Goal: Task Accomplishment & Management: Use online tool/utility

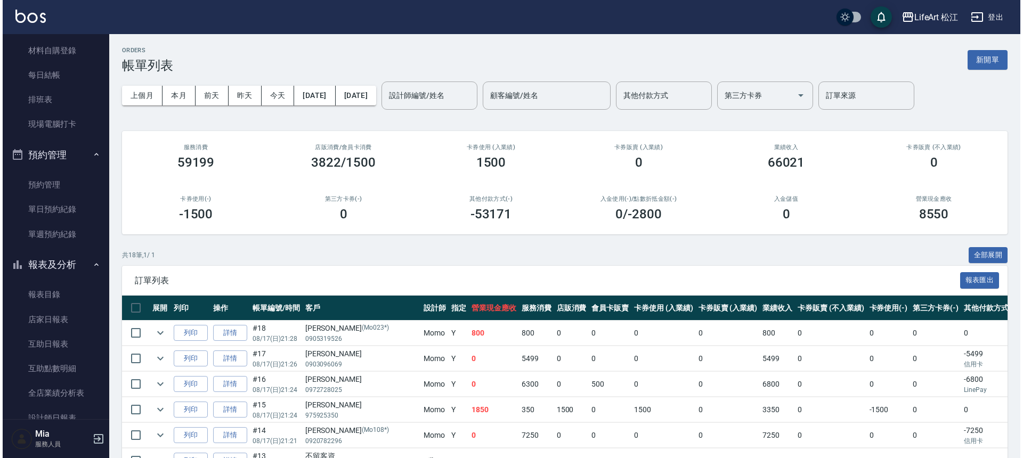
scroll to position [202, 0]
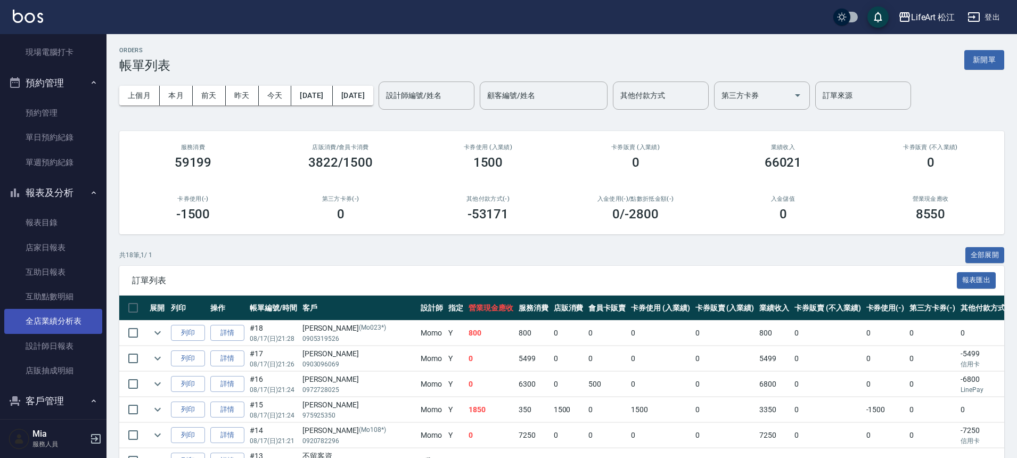
click at [65, 331] on link "全店業績分析表" at bounding box center [53, 321] width 98 height 25
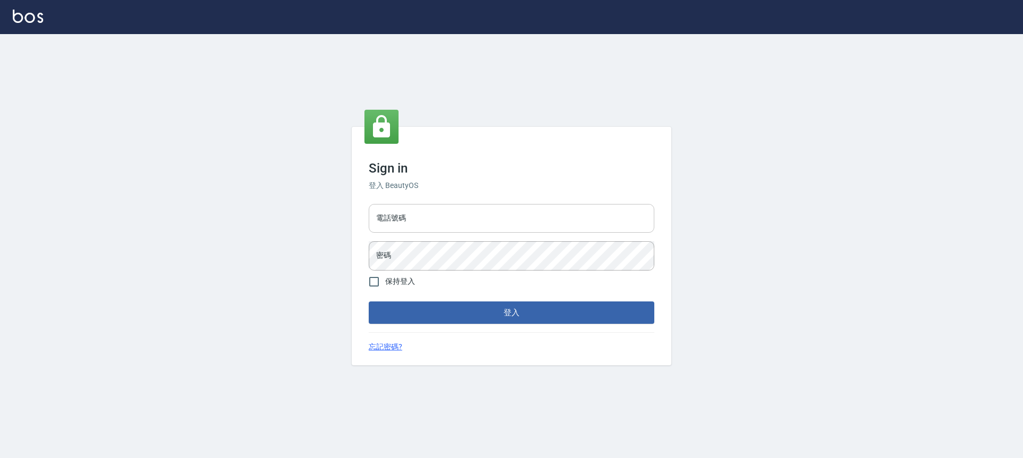
click at [476, 220] on input "電話號碼" at bounding box center [512, 218] width 286 height 29
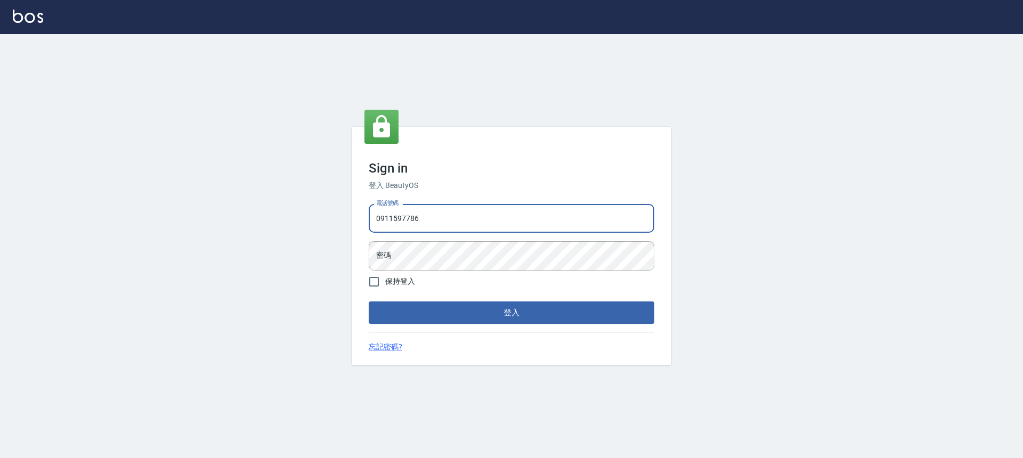
type input "0911597786"
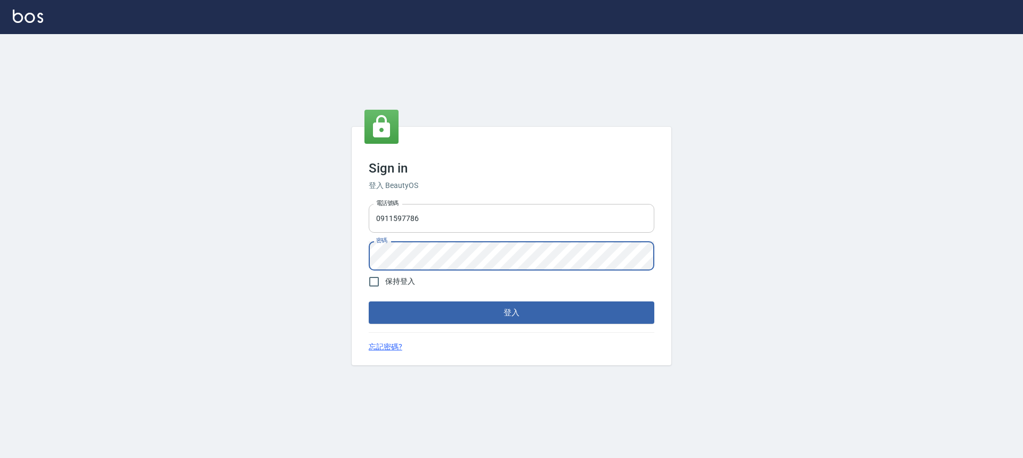
click at [369, 302] on button "登入" at bounding box center [512, 313] width 286 height 22
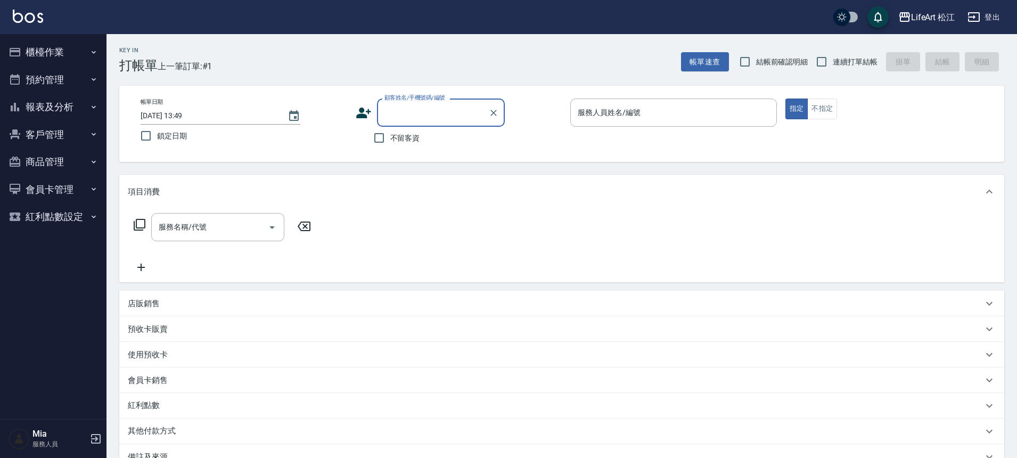
click at [61, 52] on button "櫃檯作業" at bounding box center [53, 52] width 98 height 28
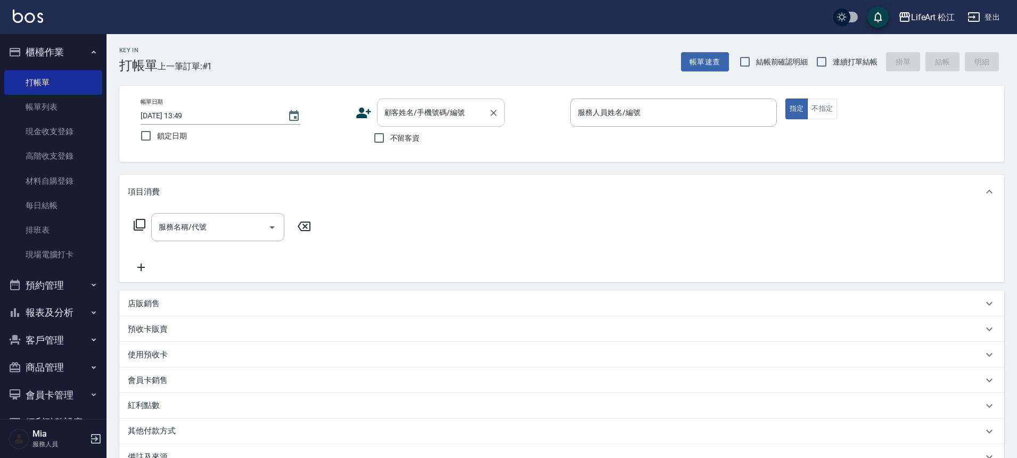
click at [408, 123] on div "顧客姓名/手機號碼/編號" at bounding box center [441, 113] width 128 height 28
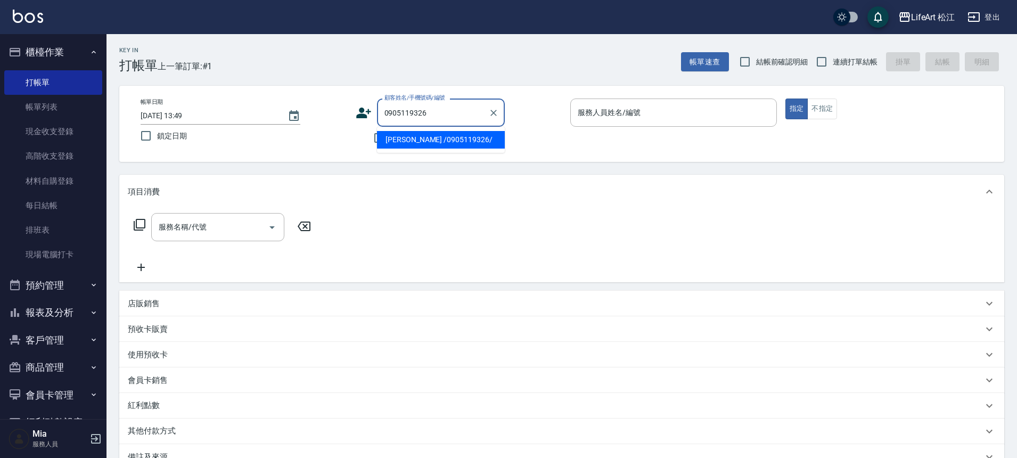
type input "[PERSON_NAME] /0905119326/"
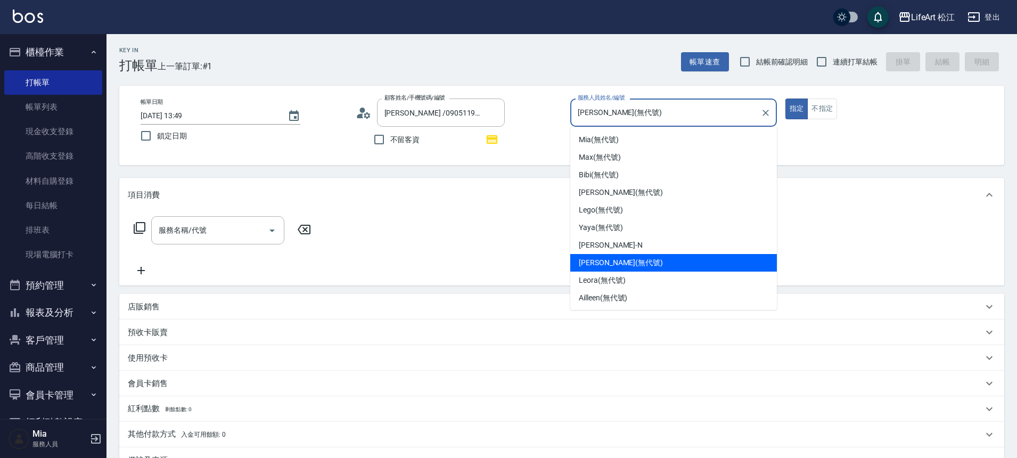
click at [665, 115] on input "[PERSON_NAME](無代號)" at bounding box center [665, 112] width 181 height 19
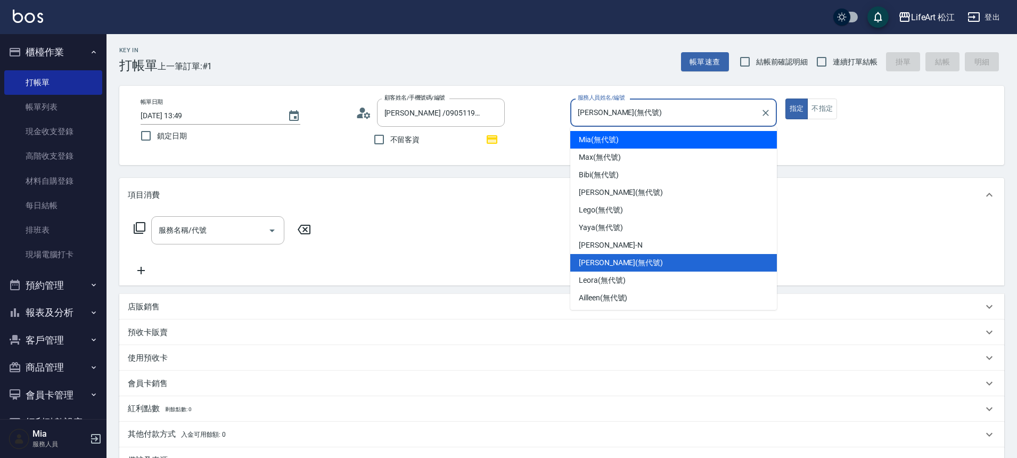
click at [613, 135] on span "Mia (無代號)" at bounding box center [599, 139] width 40 height 11
type input "[PERSON_NAME](無代號)"
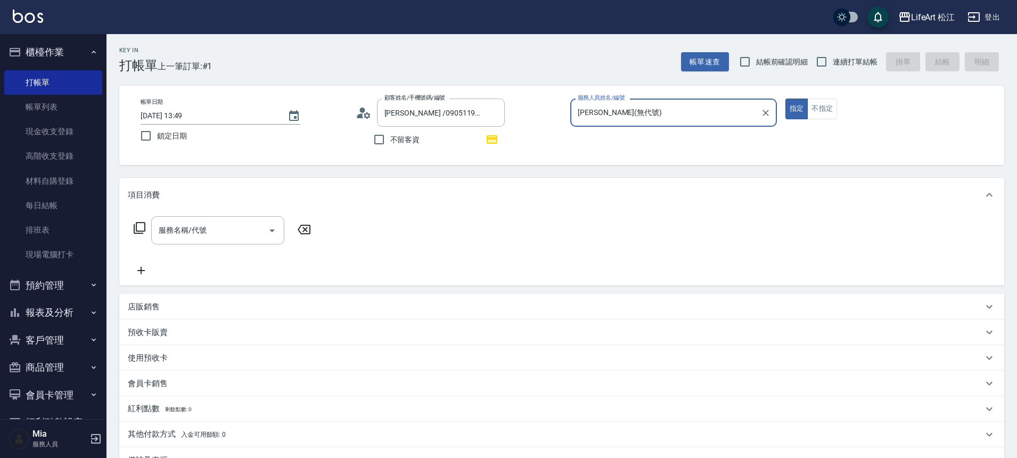
click at [183, 228] on div "服務名稱/代號 服務名稱/代號" at bounding box center [217, 230] width 133 height 28
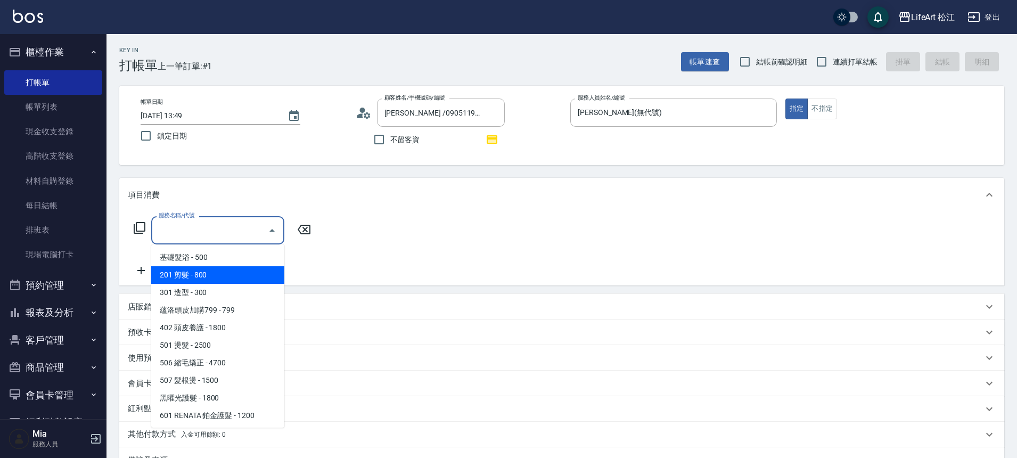
click at [193, 270] on ul "基礎髮浴 - 500 201 剪髮 - 800 301 造型 - 300 蘊洛頭皮加購799 - 799 402 頭皮養護 - 1800 501 燙髮 - 2…" at bounding box center [217, 336] width 133 height 183
click at [195, 270] on span "201 剪髮 - 800" at bounding box center [217, 275] width 133 height 18
type input "201 剪髮(201)"
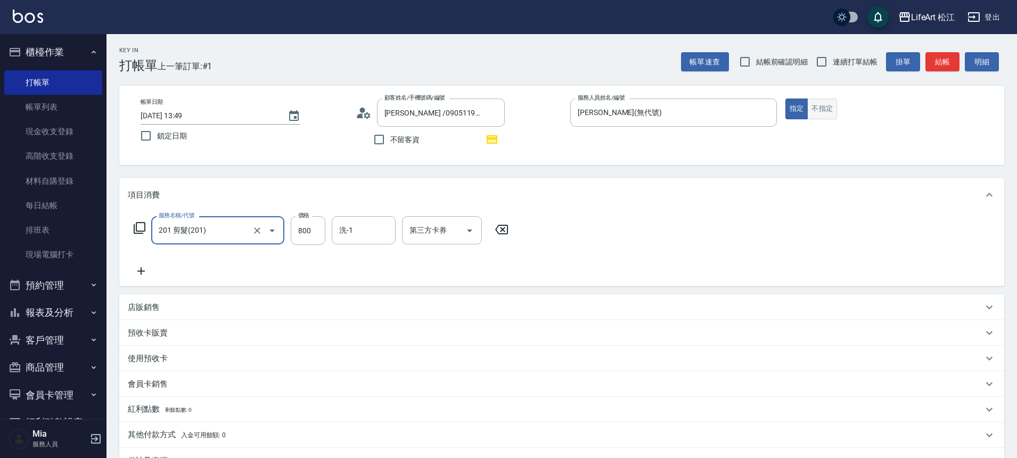
click at [825, 114] on button "不指定" at bounding box center [823, 109] width 30 height 21
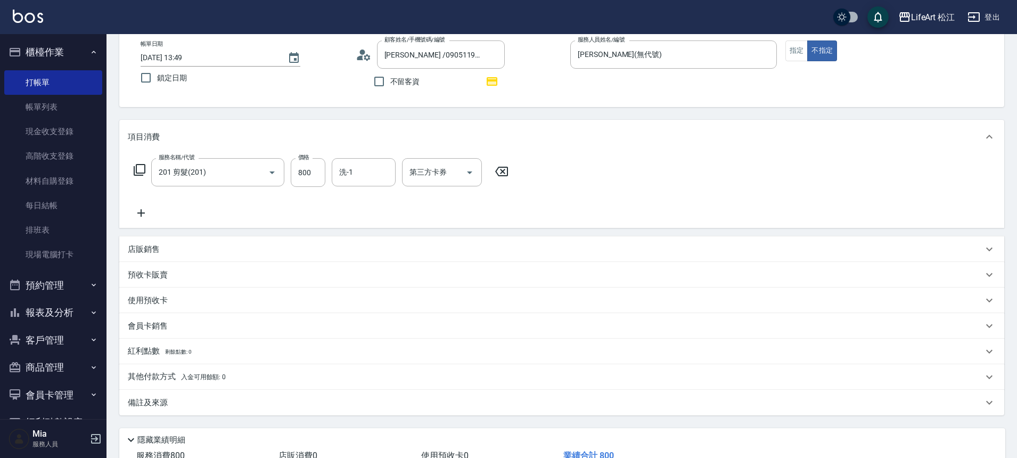
scroll to position [136, 0]
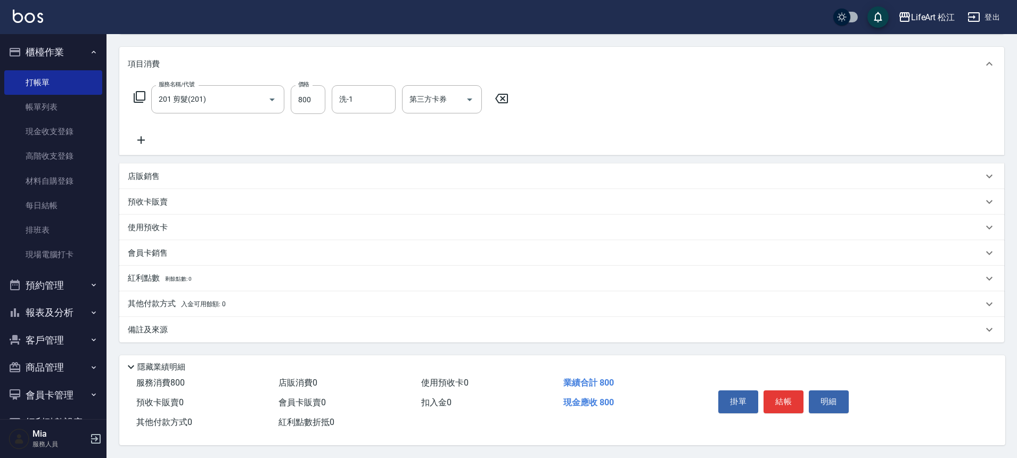
click at [155, 333] on div "備註及來源" at bounding box center [561, 330] width 885 height 26
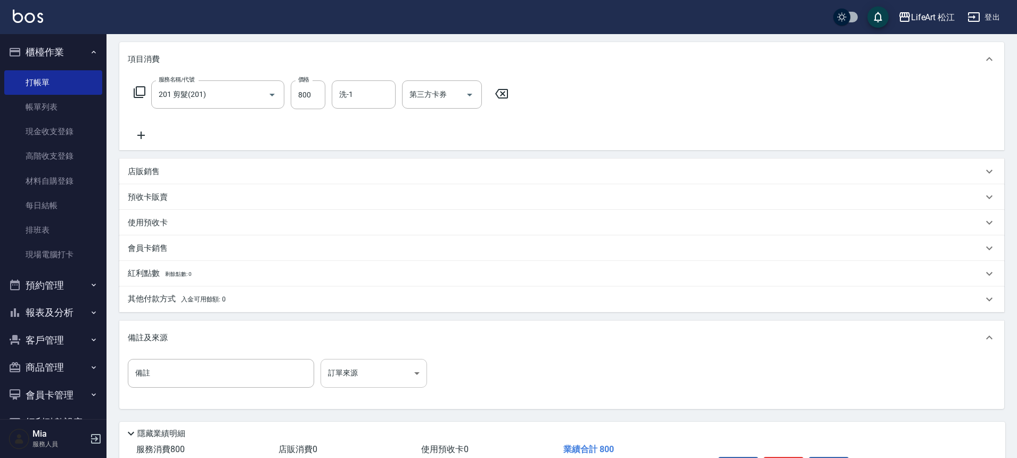
click at [380, 377] on body "LifeArt 松江 登出 櫃檯作業 打帳單 帳單列表 現金收支登錄 高階收支登錄 材料自購登錄 每日結帳 排班表 現場電腦打卡 預約管理 預約管理 單日預約…" at bounding box center [508, 194] width 1017 height 661
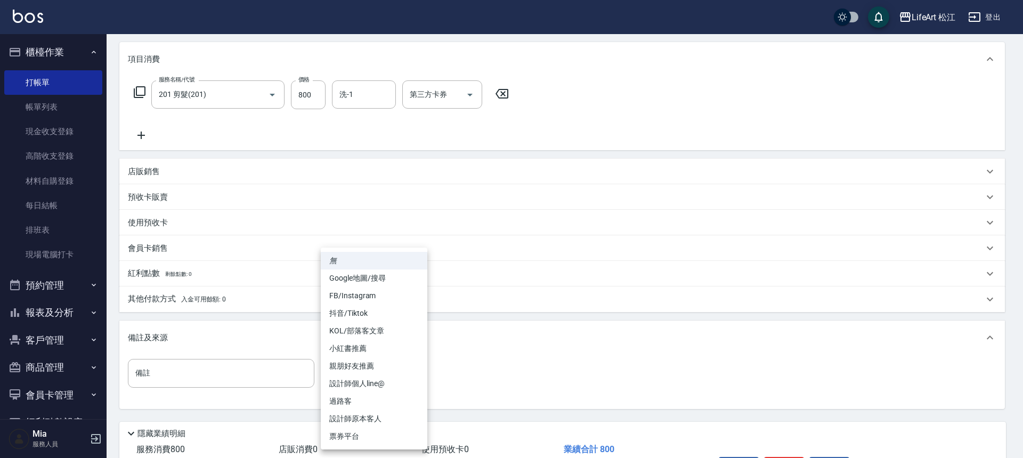
click at [365, 406] on li "過路客" at bounding box center [374, 402] width 107 height 18
type input "過路客"
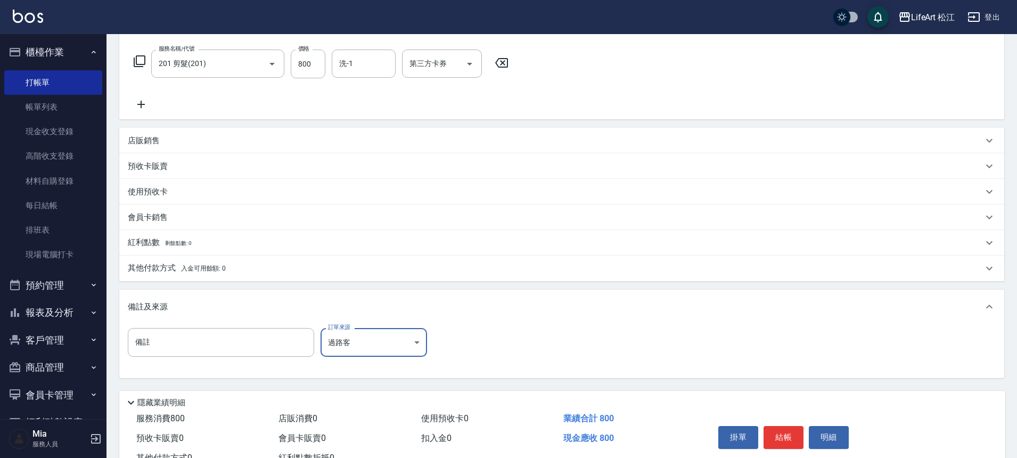
scroll to position [207, 0]
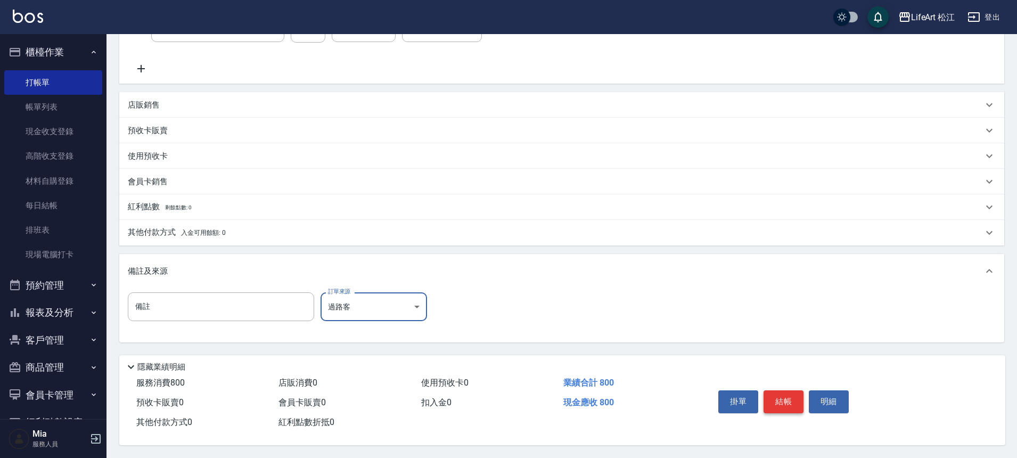
click at [779, 390] on button "結帳" at bounding box center [784, 401] width 40 height 22
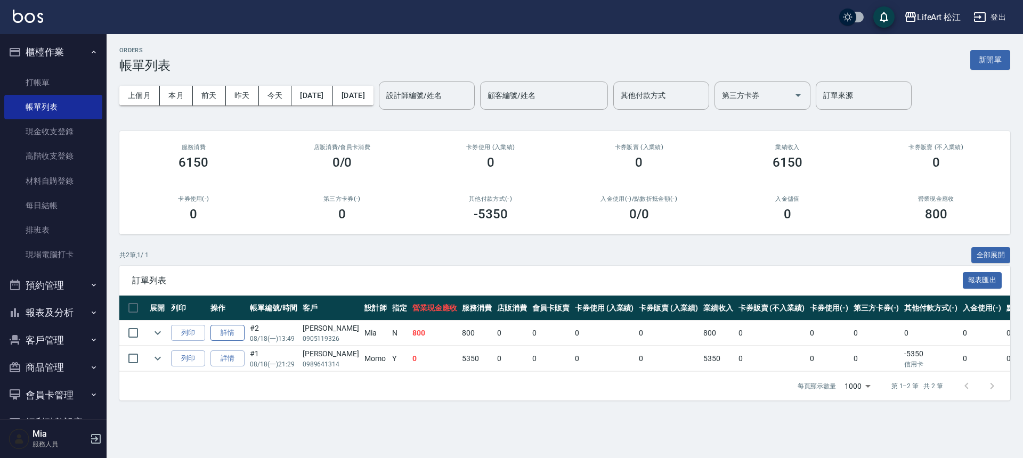
click at [232, 332] on link "詳情" at bounding box center [227, 333] width 34 height 17
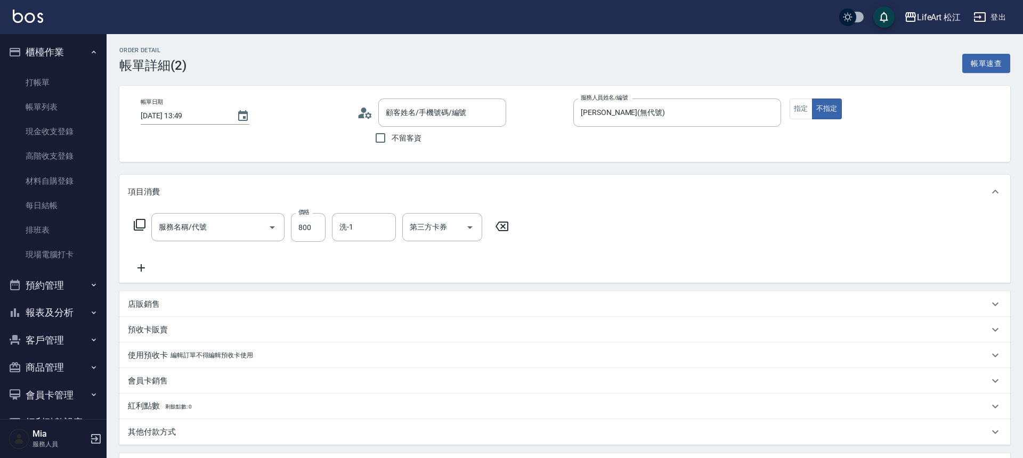
type input "[PERSON_NAME](無代號)"
type input "過路客"
type input "201 剪髮(201)"
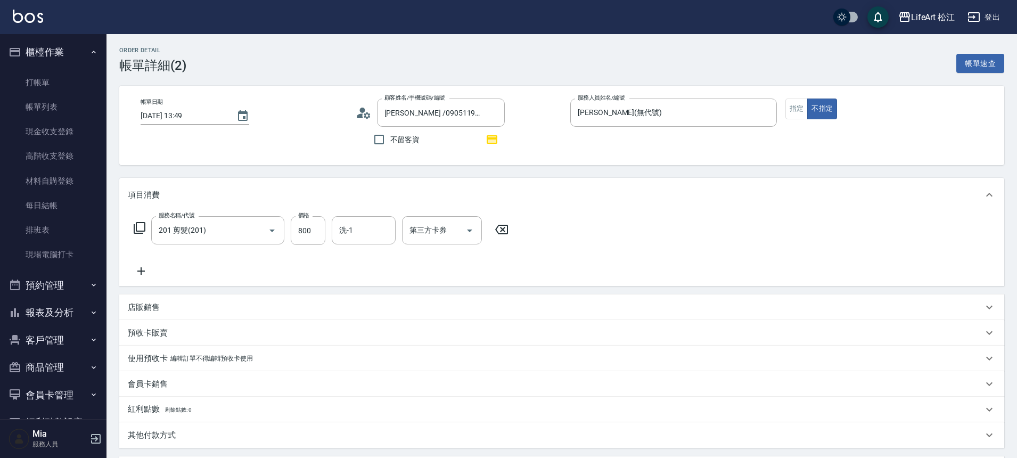
type input "[PERSON_NAME] /0905119326/"
click at [65, 86] on link "打帳單" at bounding box center [53, 82] width 98 height 25
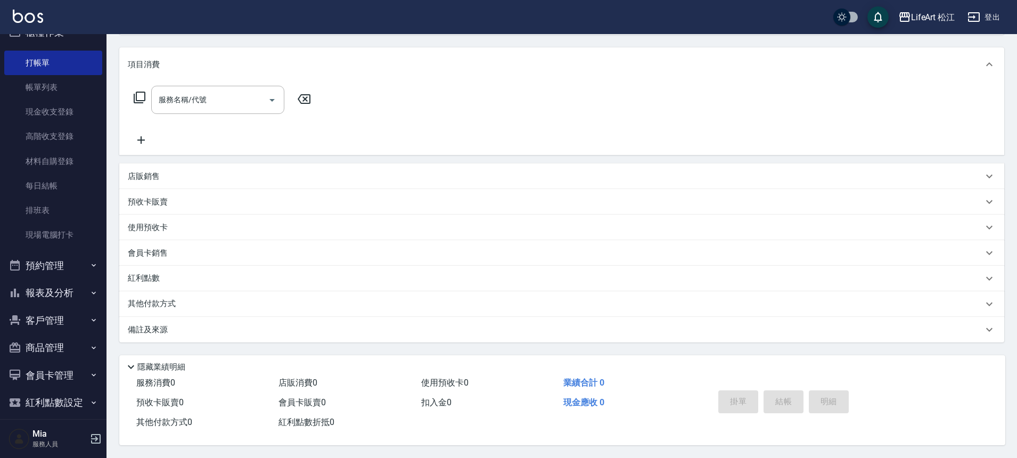
scroll to position [30, 0]
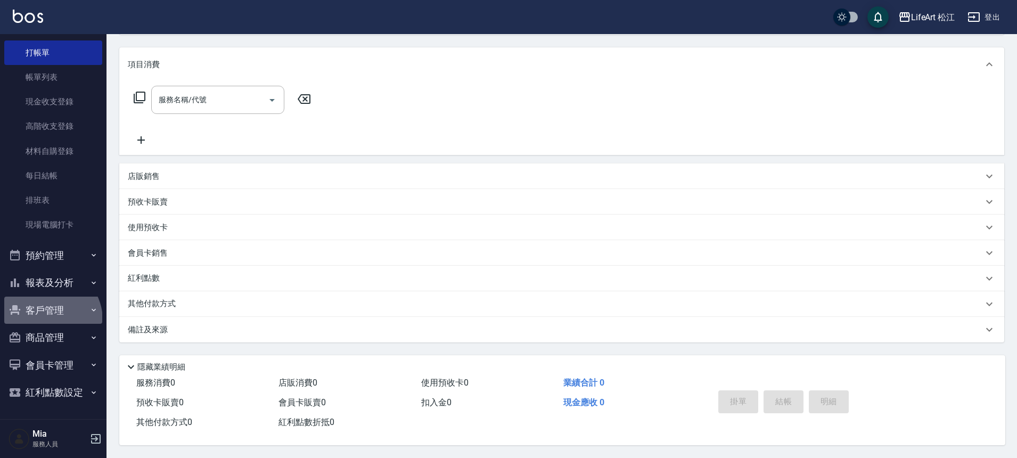
click at [46, 320] on button "客戶管理" at bounding box center [53, 311] width 98 height 28
click at [60, 320] on button "客戶管理" at bounding box center [53, 311] width 98 height 28
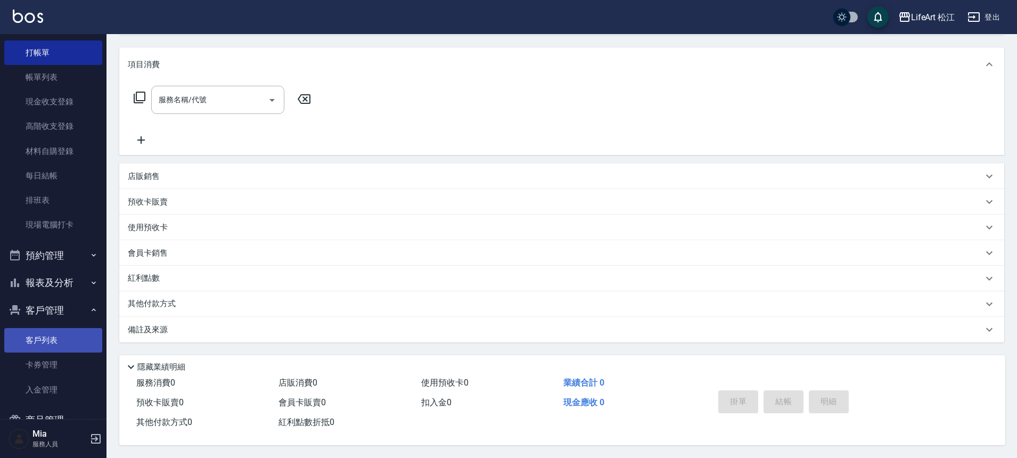
click at [54, 338] on link "客戶列表" at bounding box center [53, 340] width 98 height 25
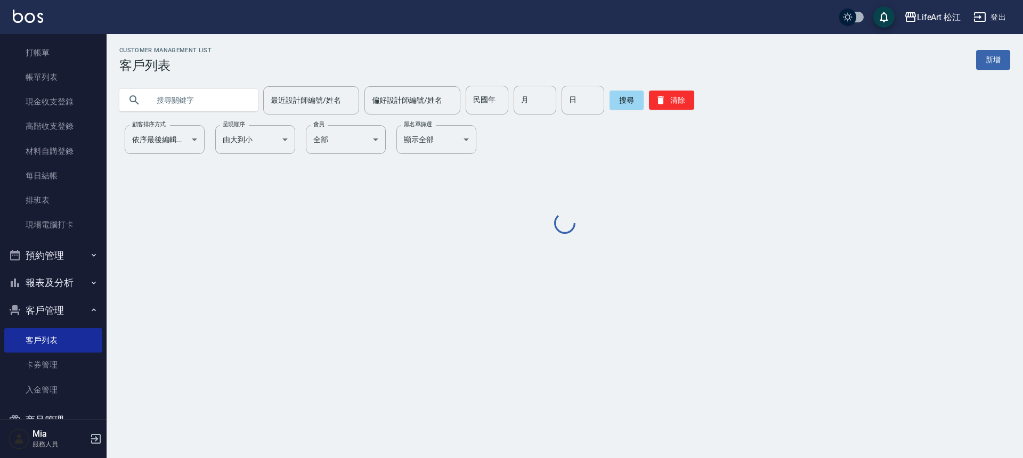
click at [195, 102] on input "text" at bounding box center [199, 100] width 100 height 29
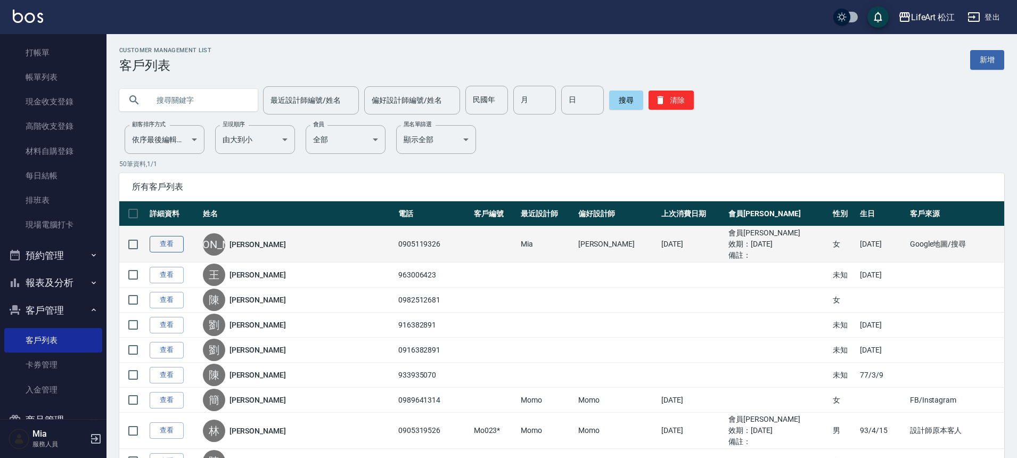
click at [168, 246] on link "查看" at bounding box center [167, 244] width 34 height 17
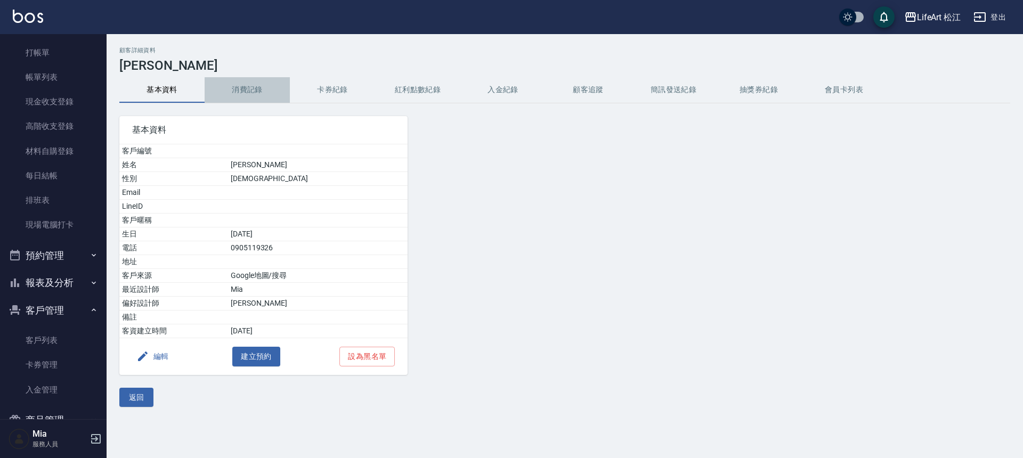
click at [238, 82] on button "消費記錄" at bounding box center [247, 90] width 85 height 26
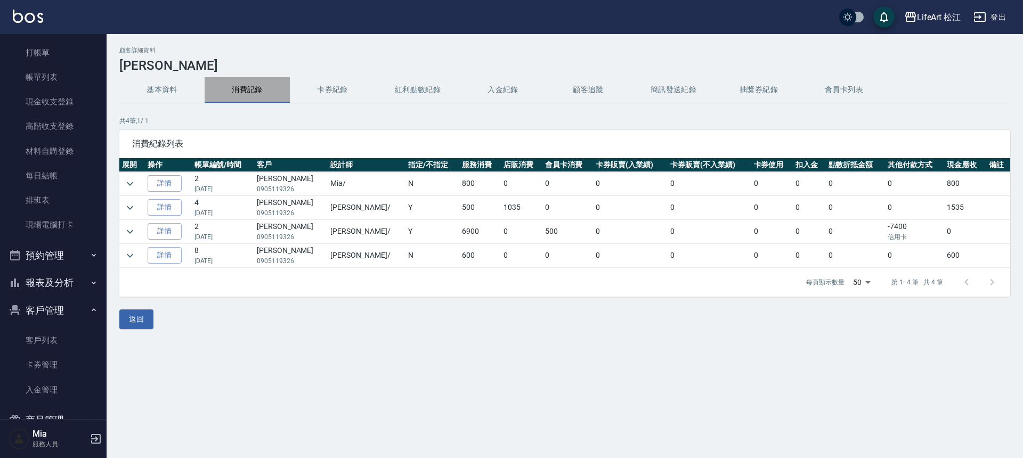
click at [239, 82] on button "消費記錄" at bounding box center [247, 90] width 85 height 26
click at [178, 234] on link "詳情" at bounding box center [165, 231] width 34 height 17
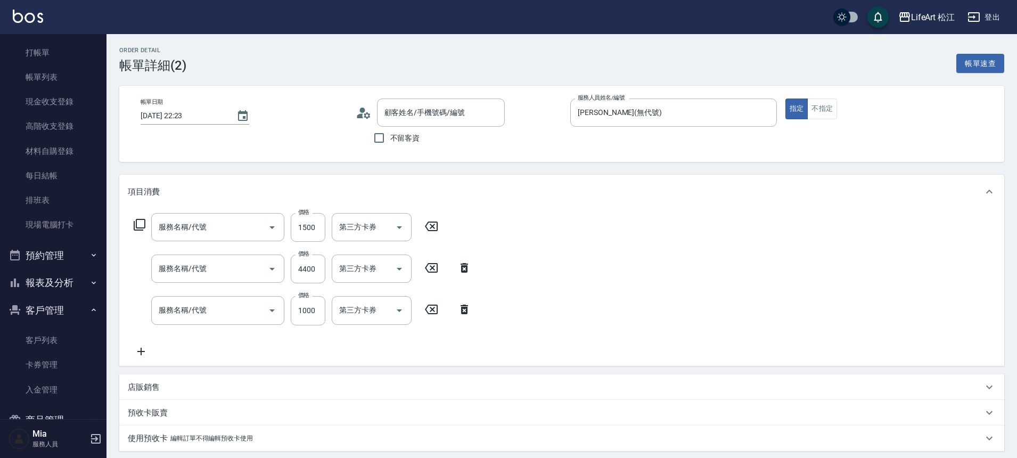
type input "[DATE] 22:23"
type input "[PERSON_NAME](無代號)"
type input "19"
type input "設計師個人line@"
type input "605米樂絲護髮(605)"
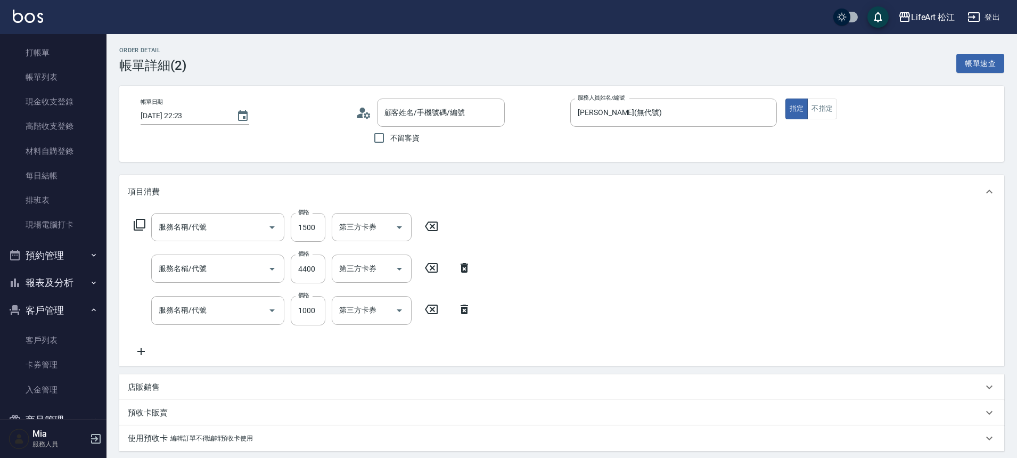
type input "501 燙髮(501)"
type input "201 剪髮(201)"
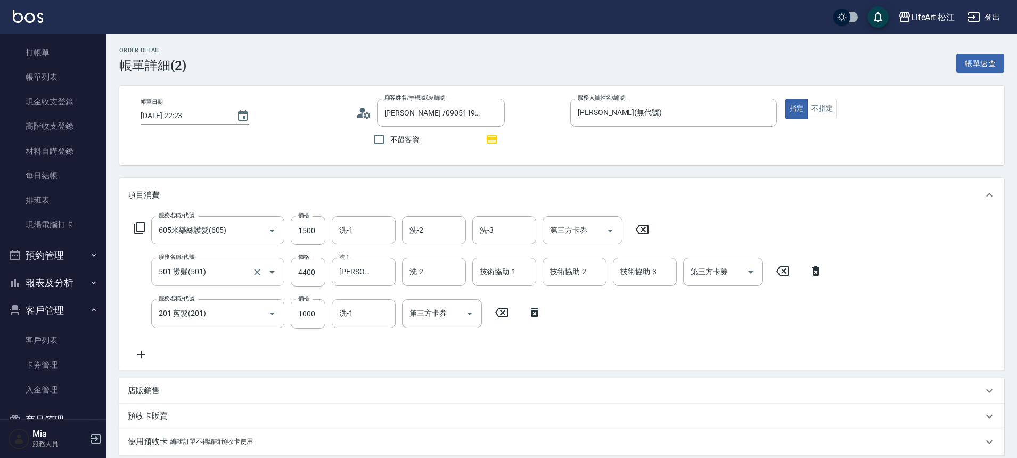
type input "[PERSON_NAME] /0905119326/"
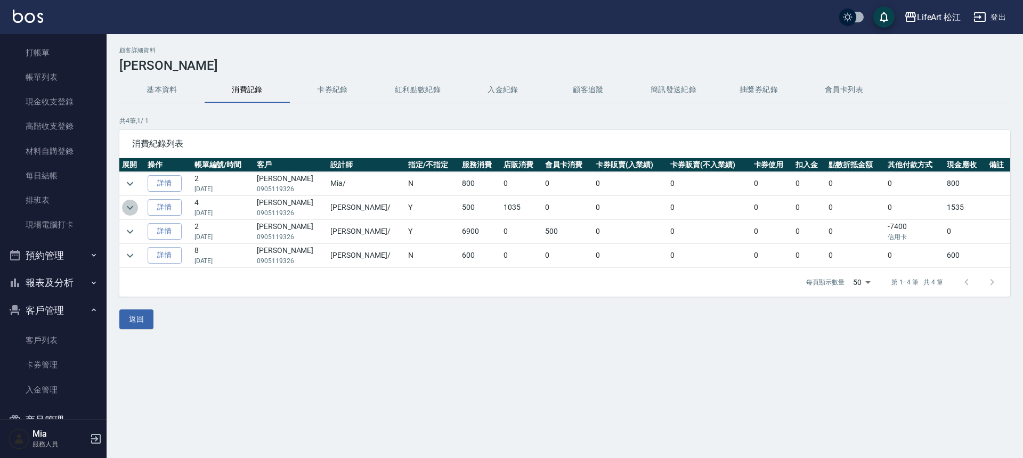
click at [131, 211] on icon "expand row" at bounding box center [130, 207] width 13 height 13
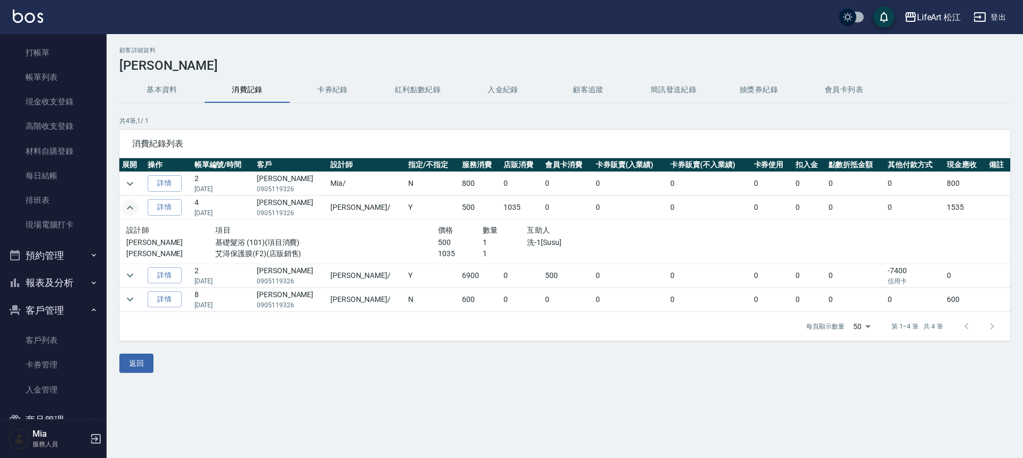
click at [133, 207] on icon "expand row" at bounding box center [130, 207] width 13 height 13
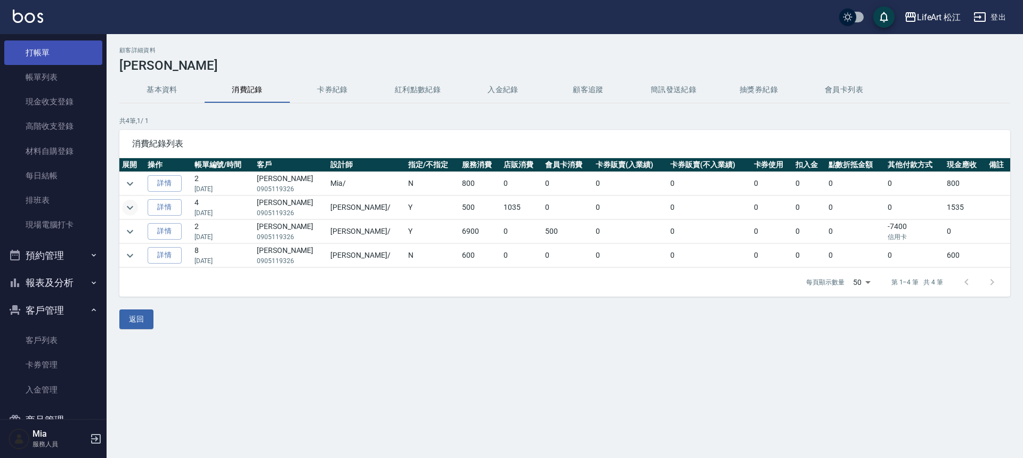
drag, startPoint x: 43, startPoint y: 54, endPoint x: 76, endPoint y: 56, distance: 33.6
click at [43, 54] on link "打帳單" at bounding box center [53, 52] width 98 height 25
